Goal: Find specific page/section: Find specific page/section

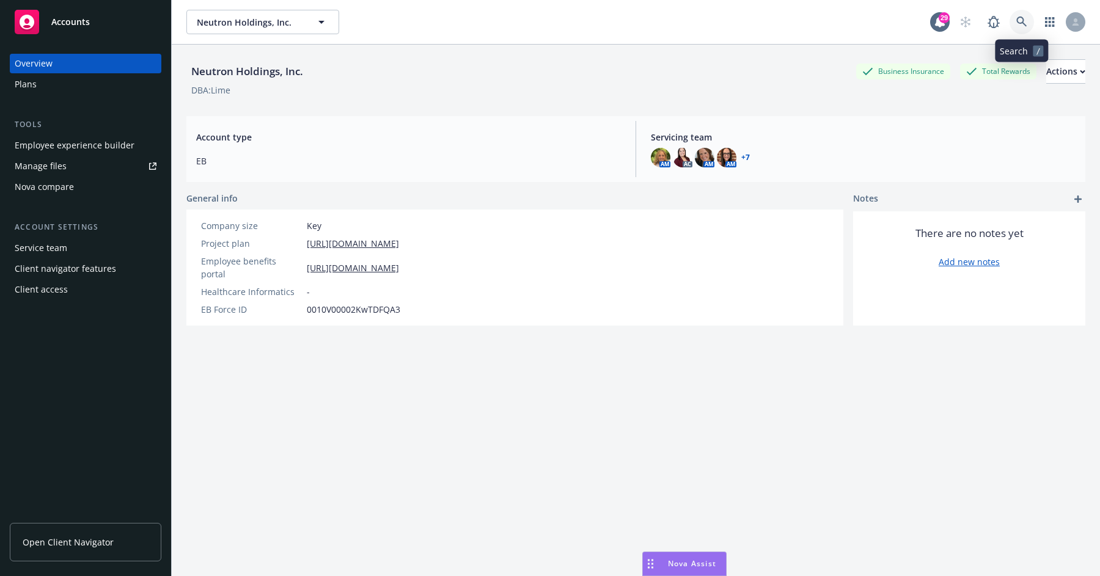
click at [1023, 30] on link at bounding box center [1021, 22] width 24 height 24
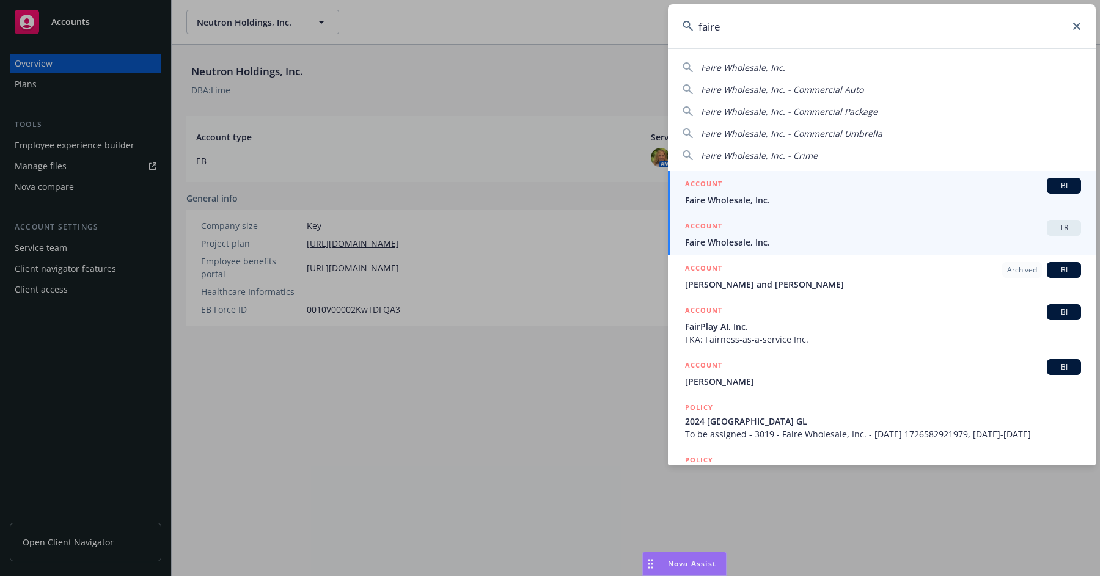
type input "faire"
click at [793, 230] on div "ACCOUNT TR" at bounding box center [883, 228] width 396 height 16
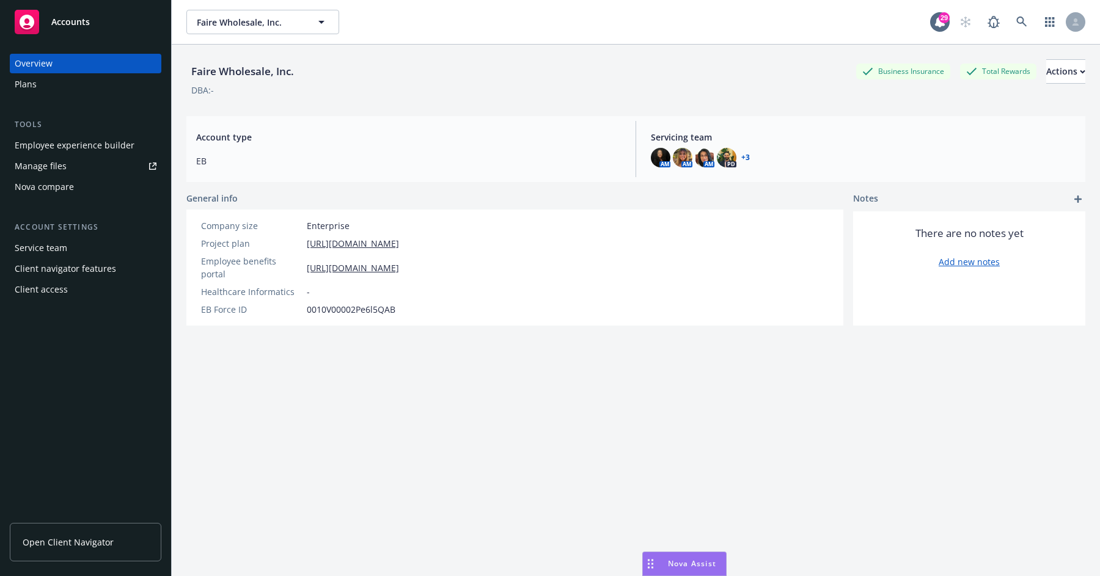
click at [94, 249] on div "Service team" at bounding box center [86, 248] width 142 height 20
